Goal: Task Accomplishment & Management: Use online tool/utility

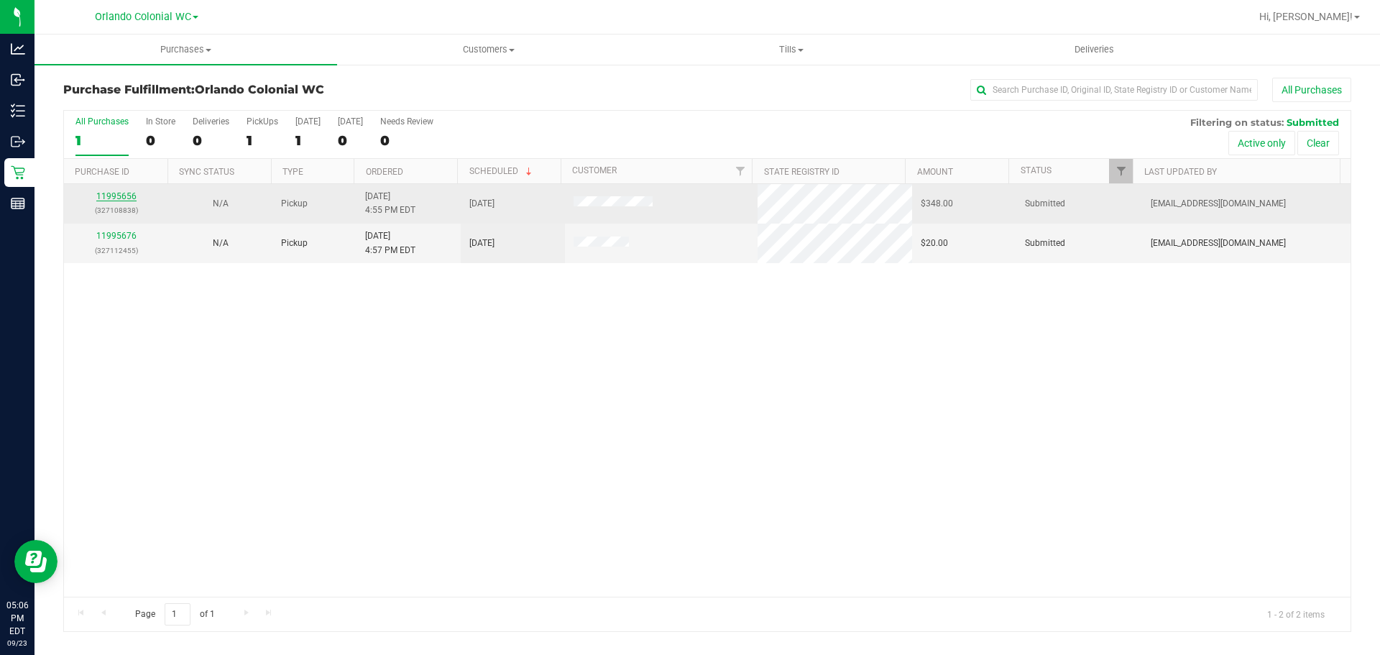
click at [117, 195] on link "11995656" at bounding box center [116, 196] width 40 height 10
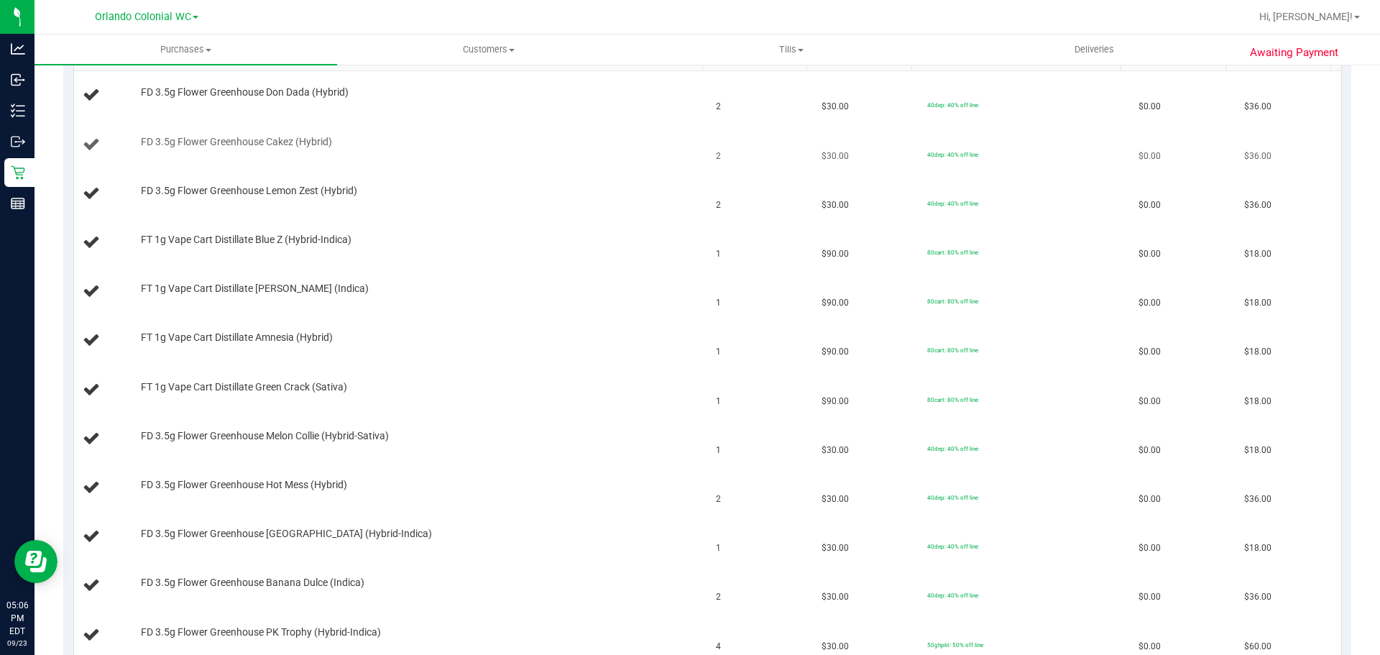
scroll to position [287, 0]
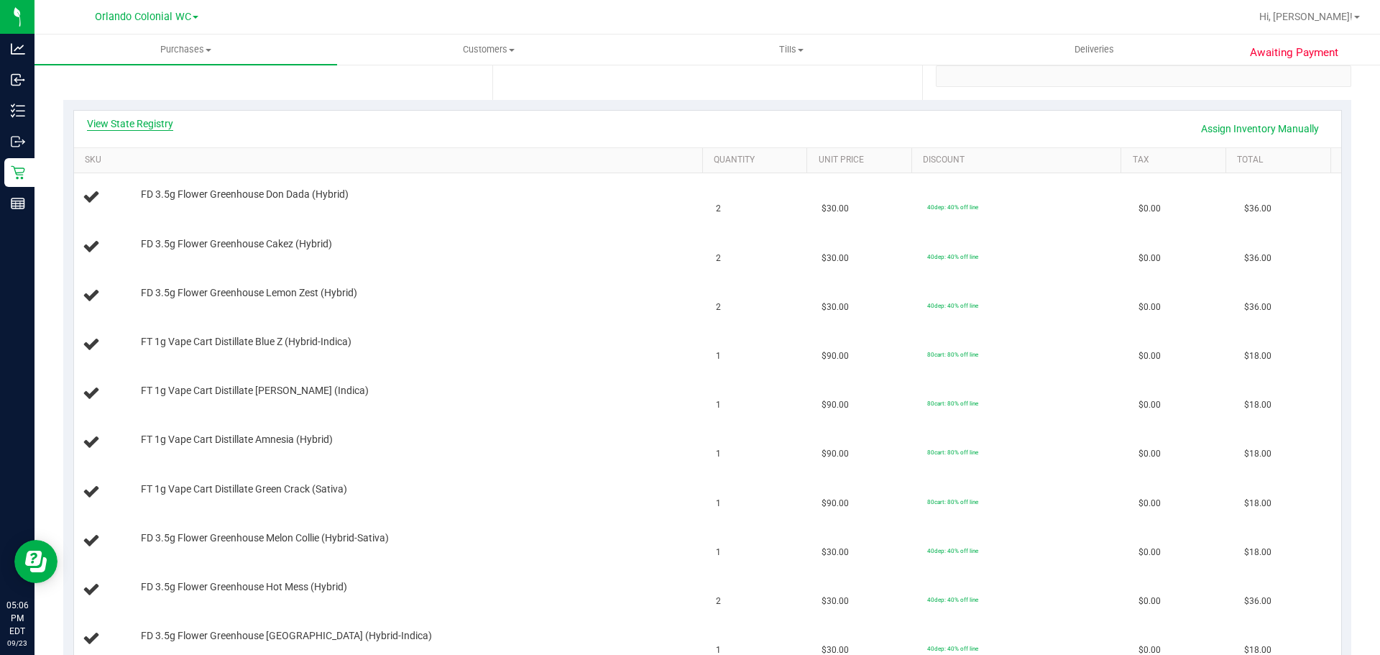
click at [152, 125] on link "View State Registry" at bounding box center [130, 123] width 86 height 14
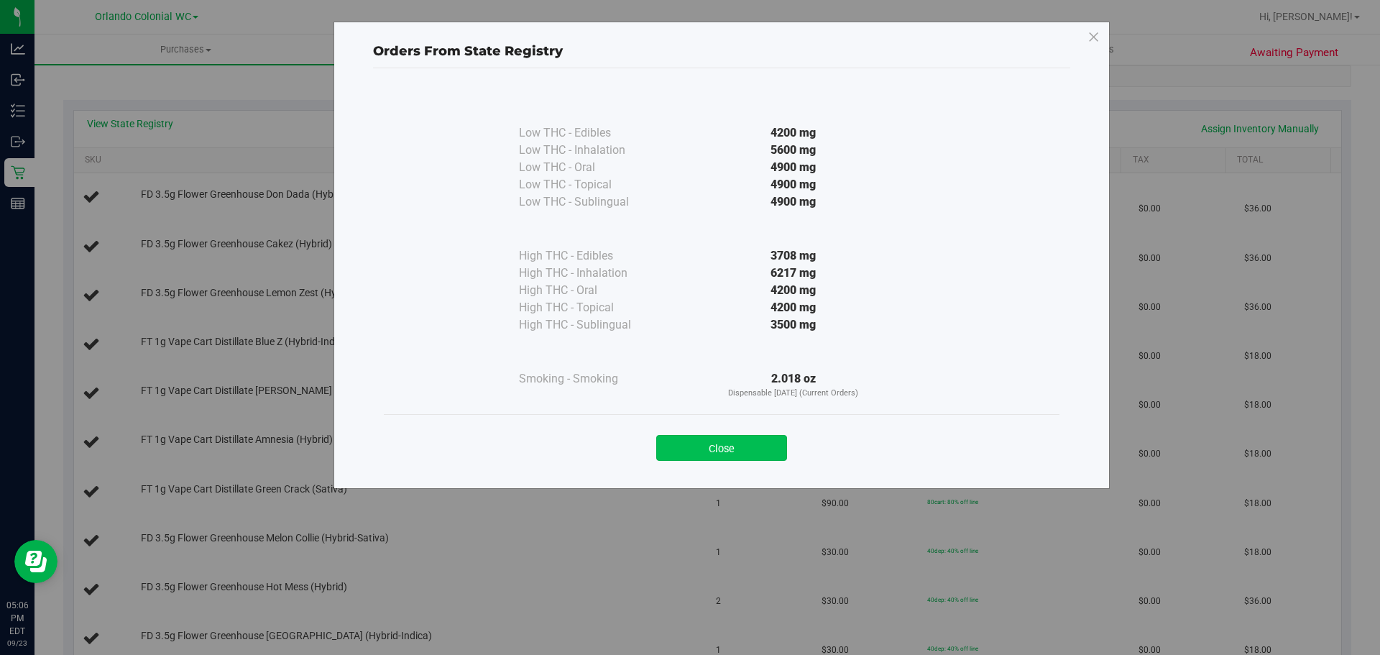
click at [734, 445] on button "Close" at bounding box center [721, 448] width 131 height 26
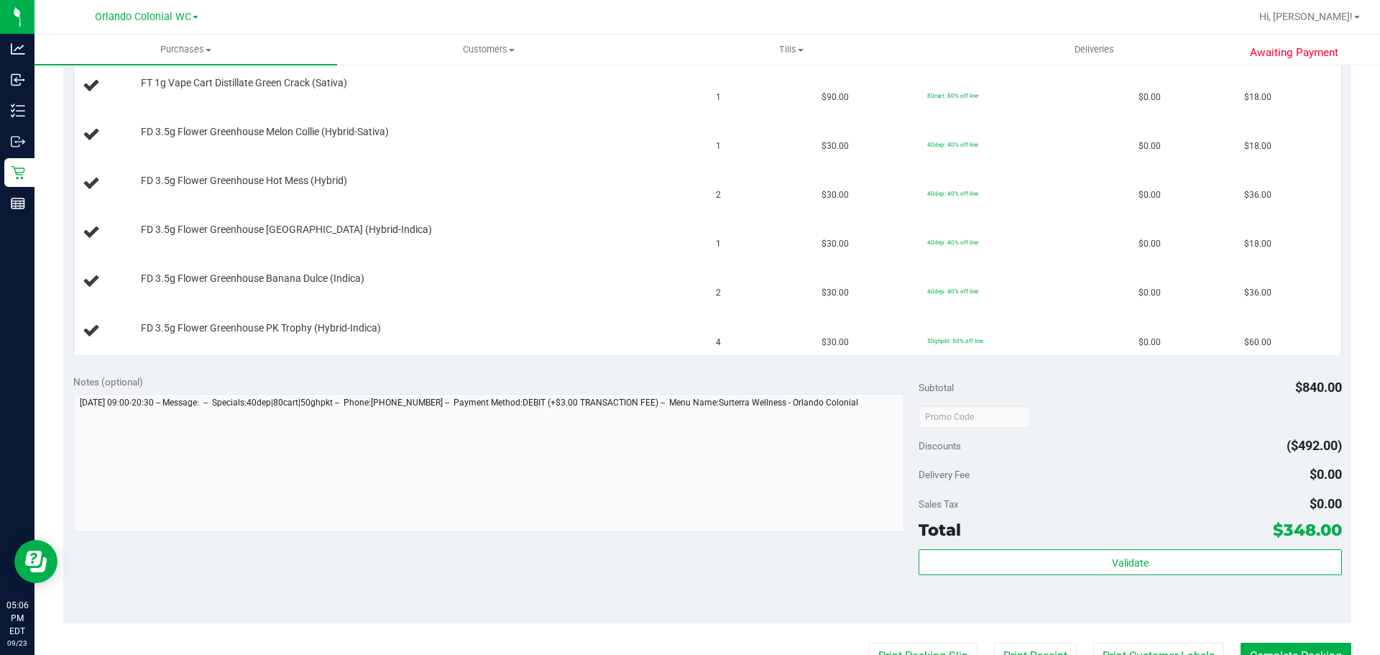
scroll to position [719, 0]
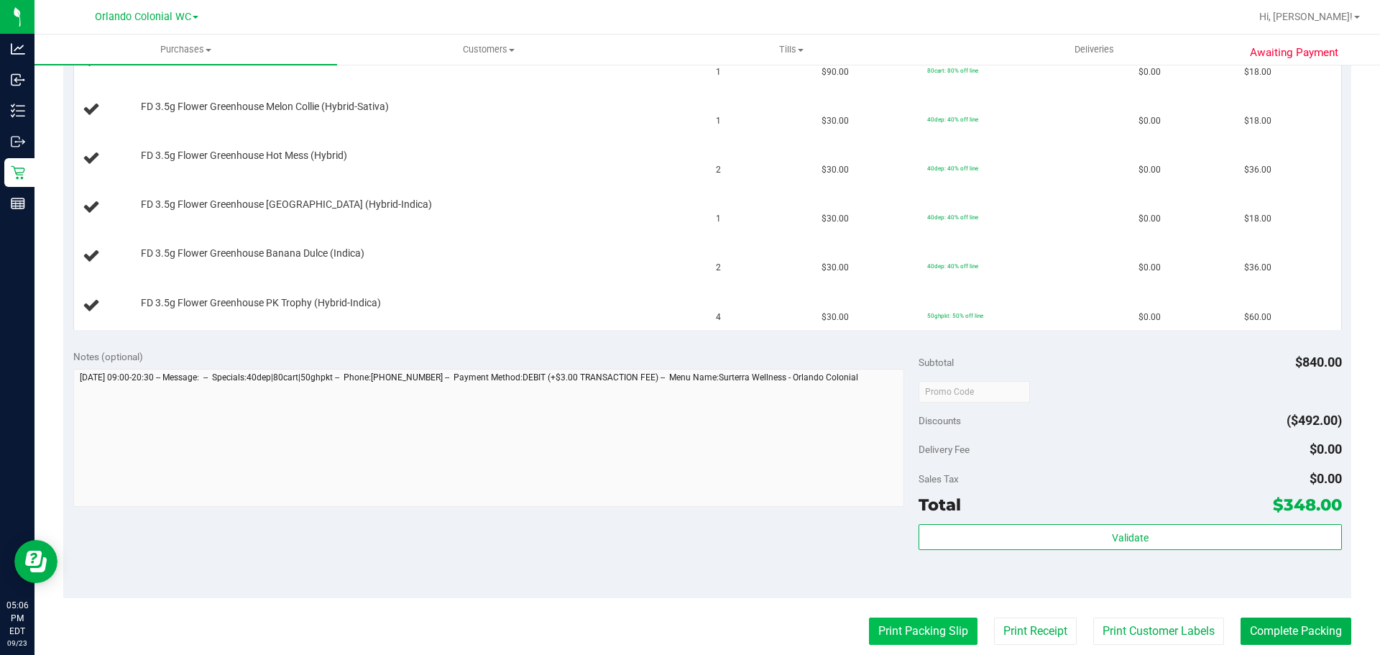
click at [928, 629] on button "Print Packing Slip" at bounding box center [923, 630] width 109 height 27
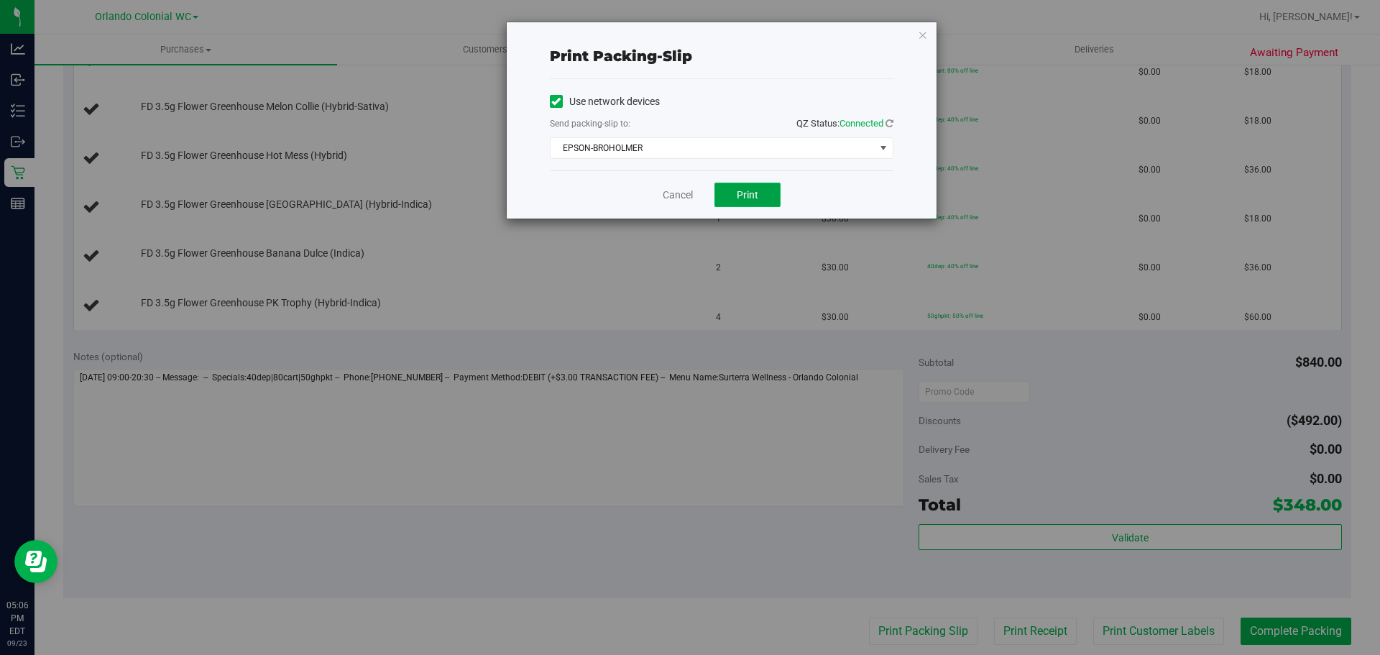
click at [737, 198] on span "Print" at bounding box center [748, 194] width 22 height 11
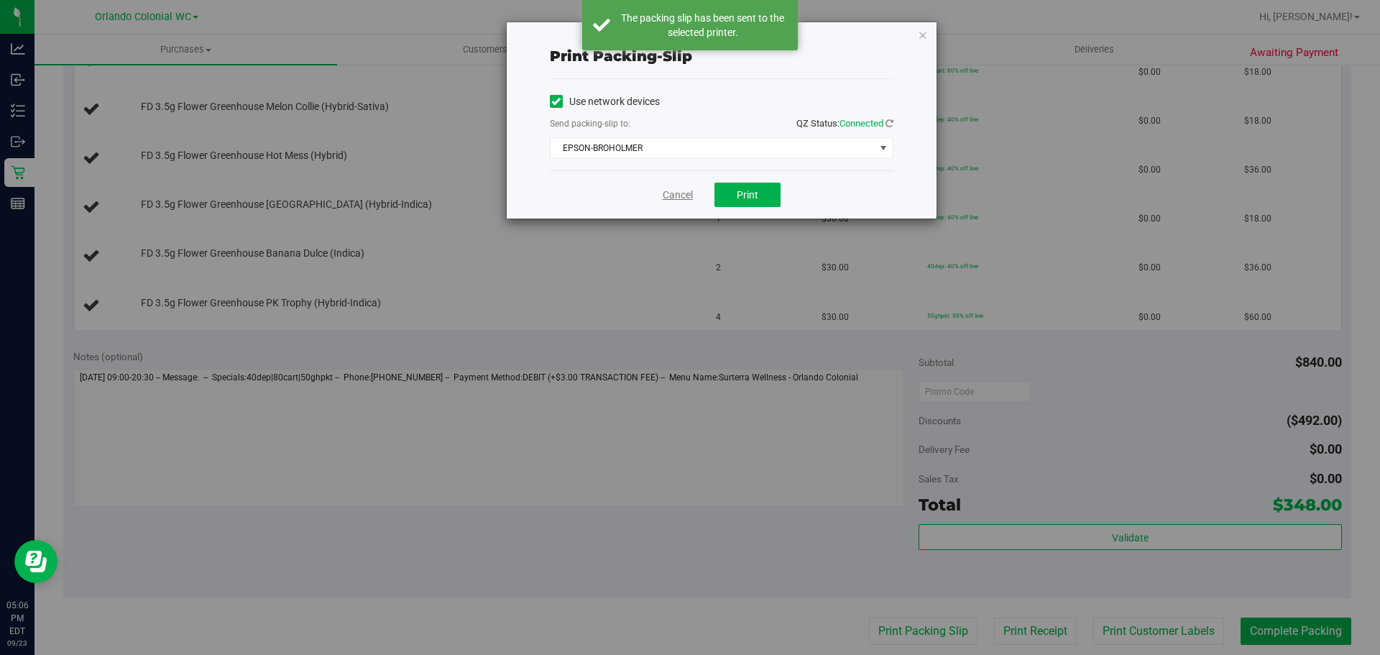
click at [677, 192] on link "Cancel" at bounding box center [678, 195] width 30 height 15
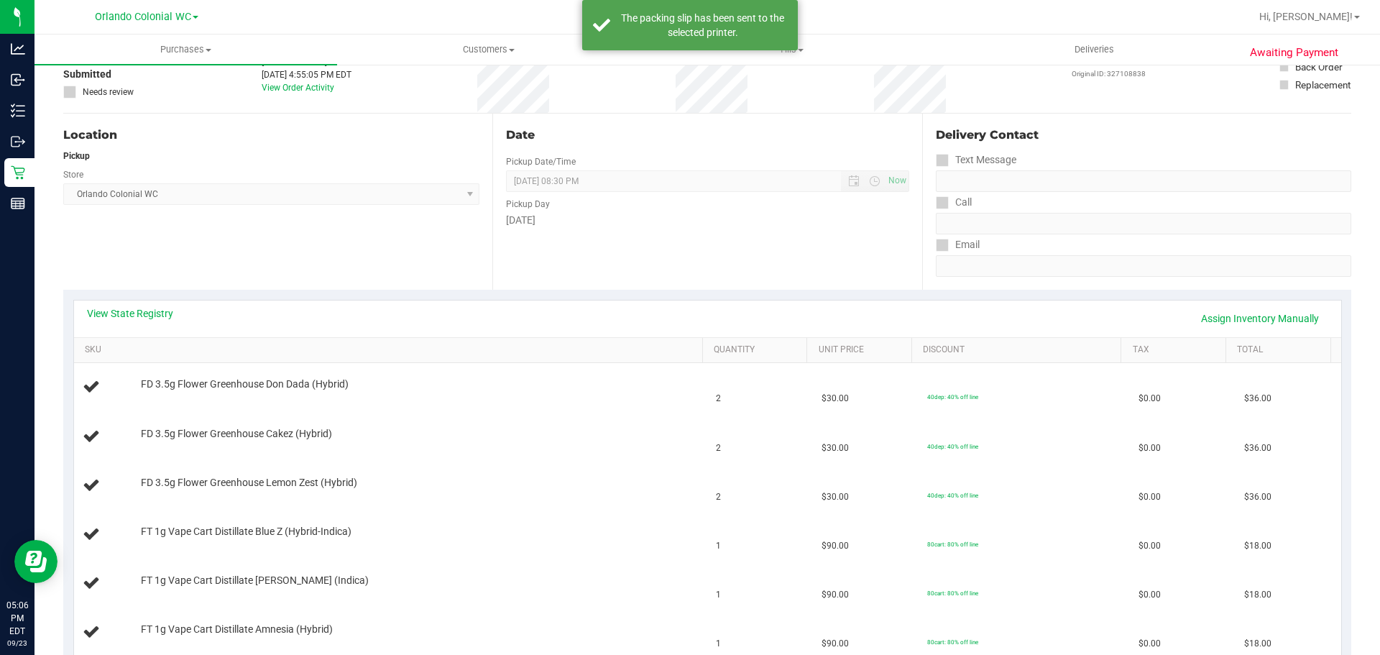
scroll to position [72, 0]
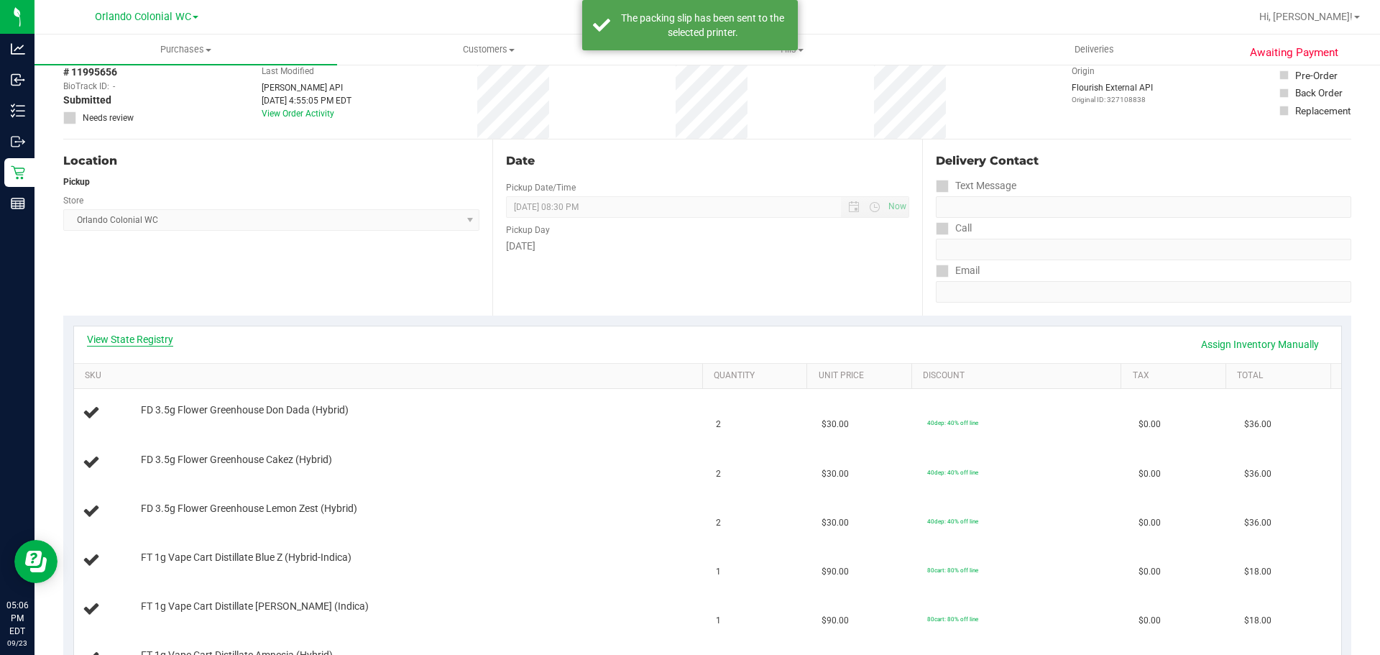
click at [143, 332] on link "View State Registry" at bounding box center [130, 339] width 86 height 14
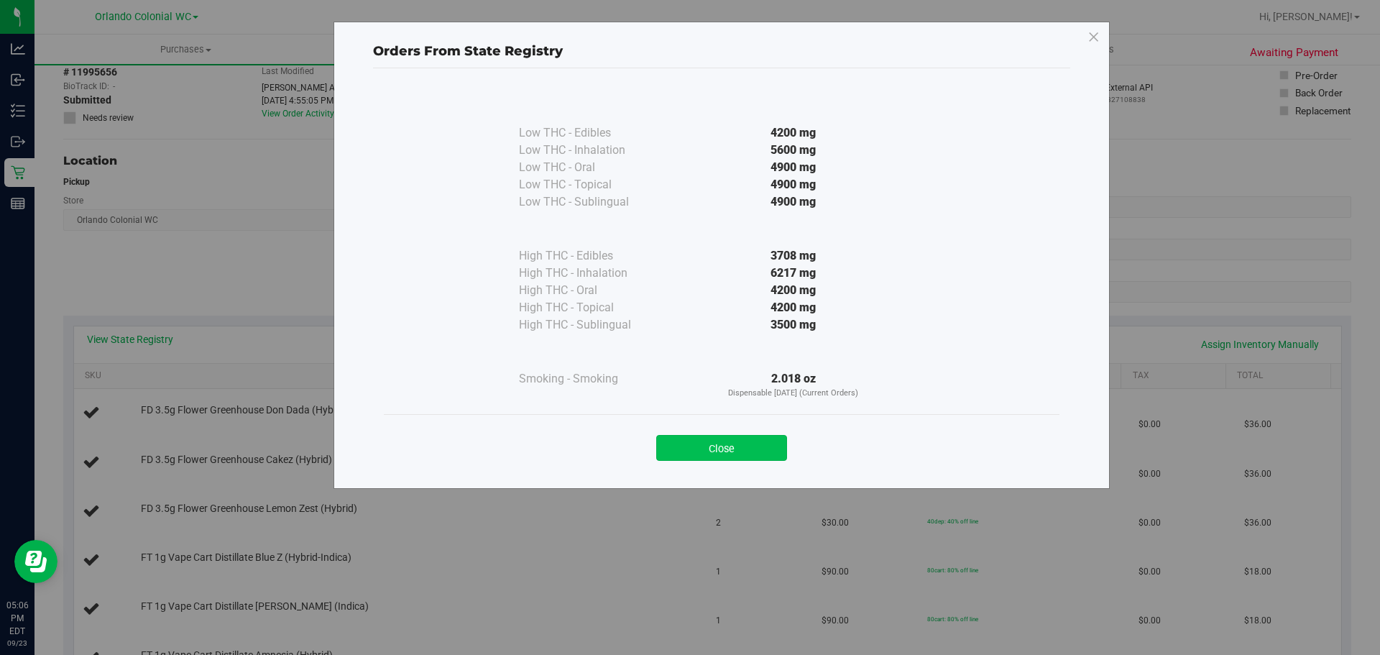
click at [741, 439] on button "Close" at bounding box center [721, 448] width 131 height 26
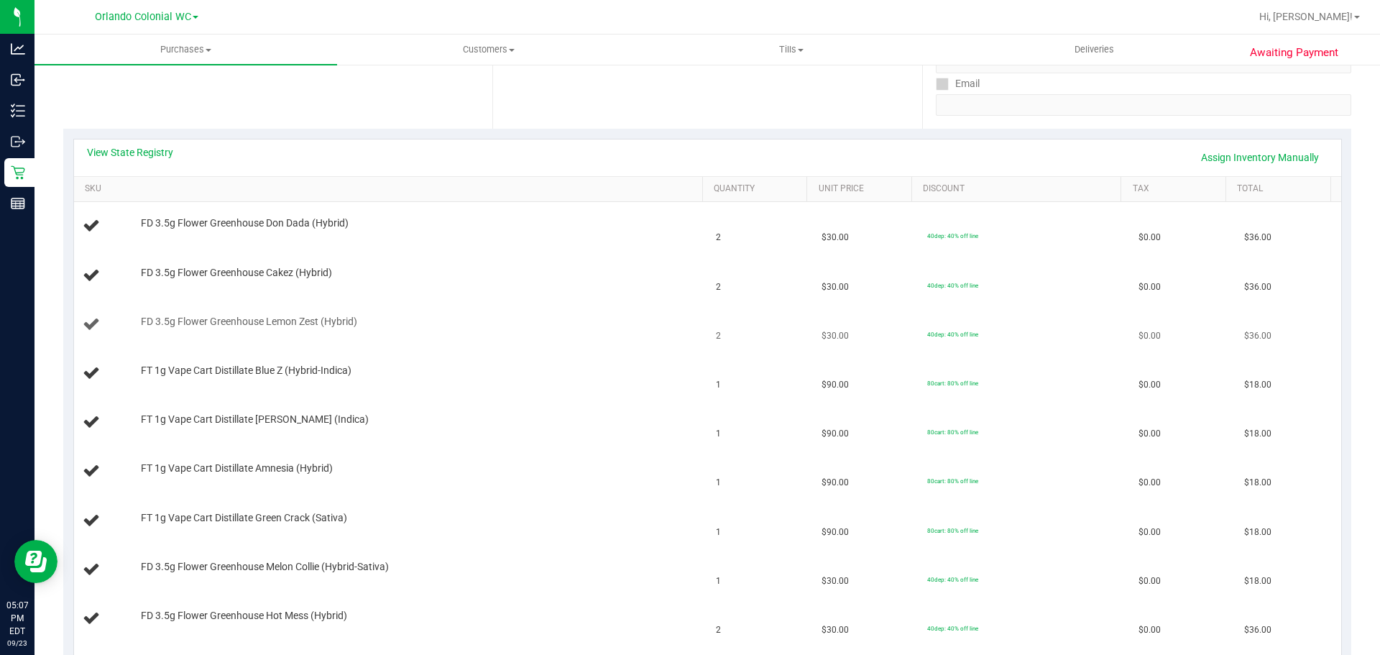
scroll to position [295, 0]
